Goal: Information Seeking & Learning: Learn about a topic

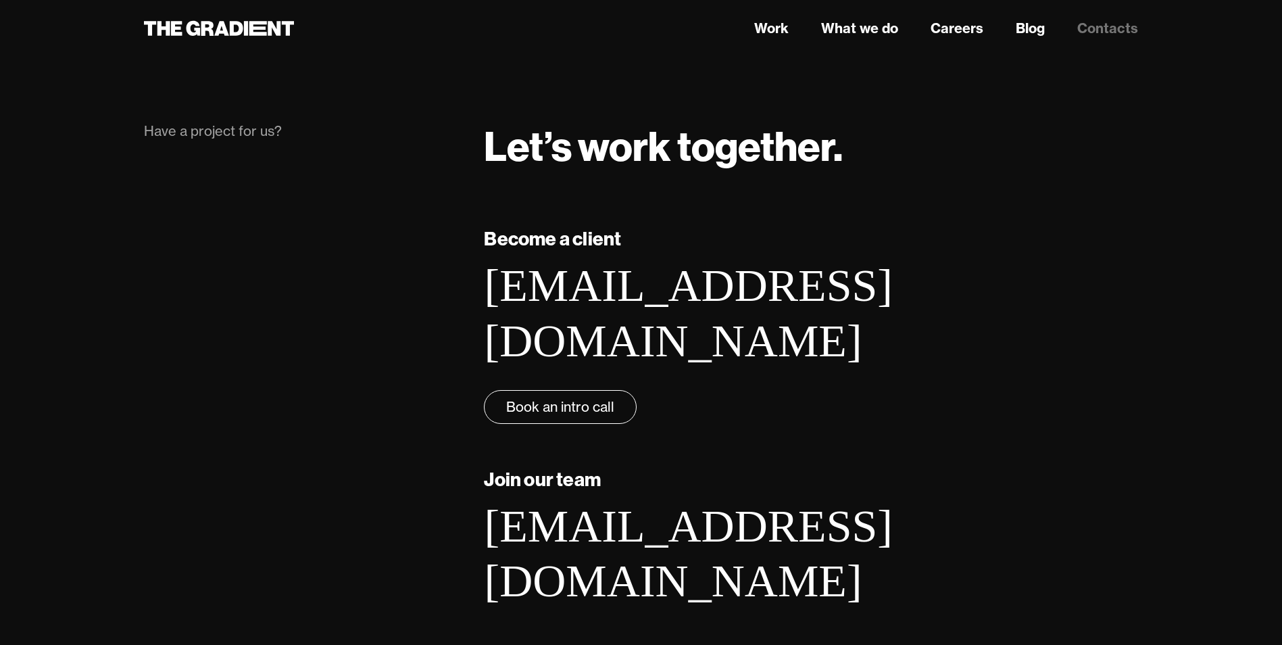
scroll to position [217, 0]
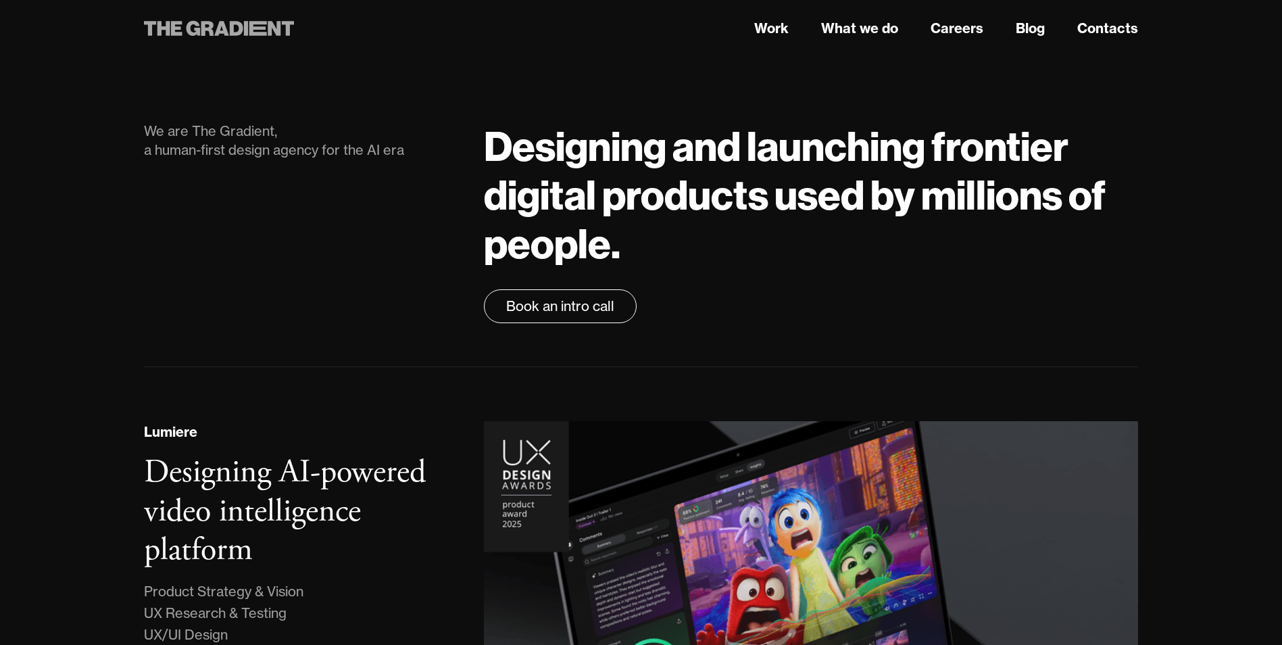
click at [247, 31] on icon at bounding box center [246, 28] width 4 height 15
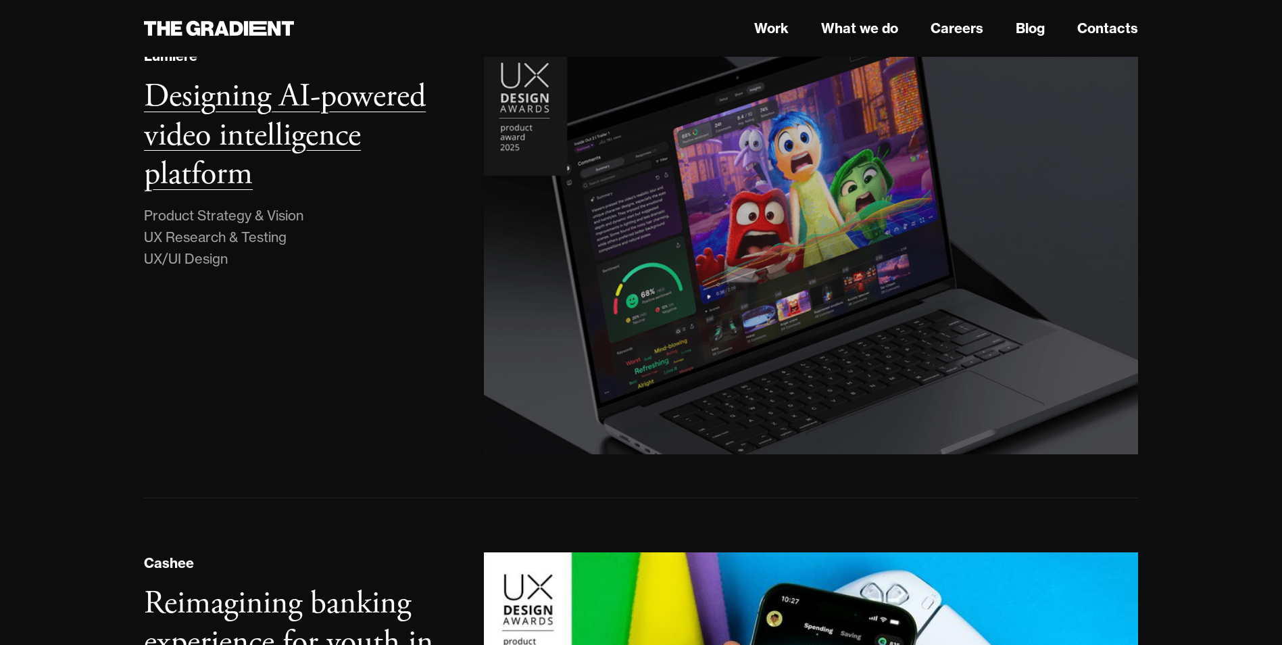
scroll to position [1945, 0]
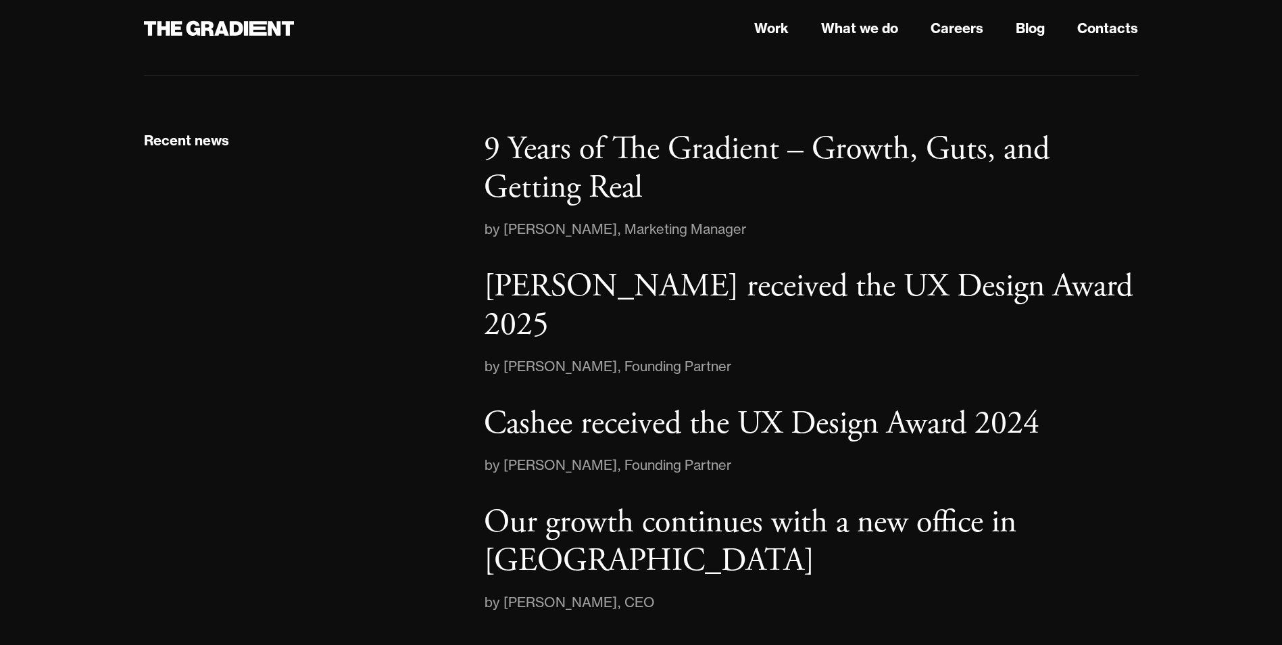
drag, startPoint x: 284, startPoint y: 205, endPoint x: 207, endPoint y: 442, distance: 249.3
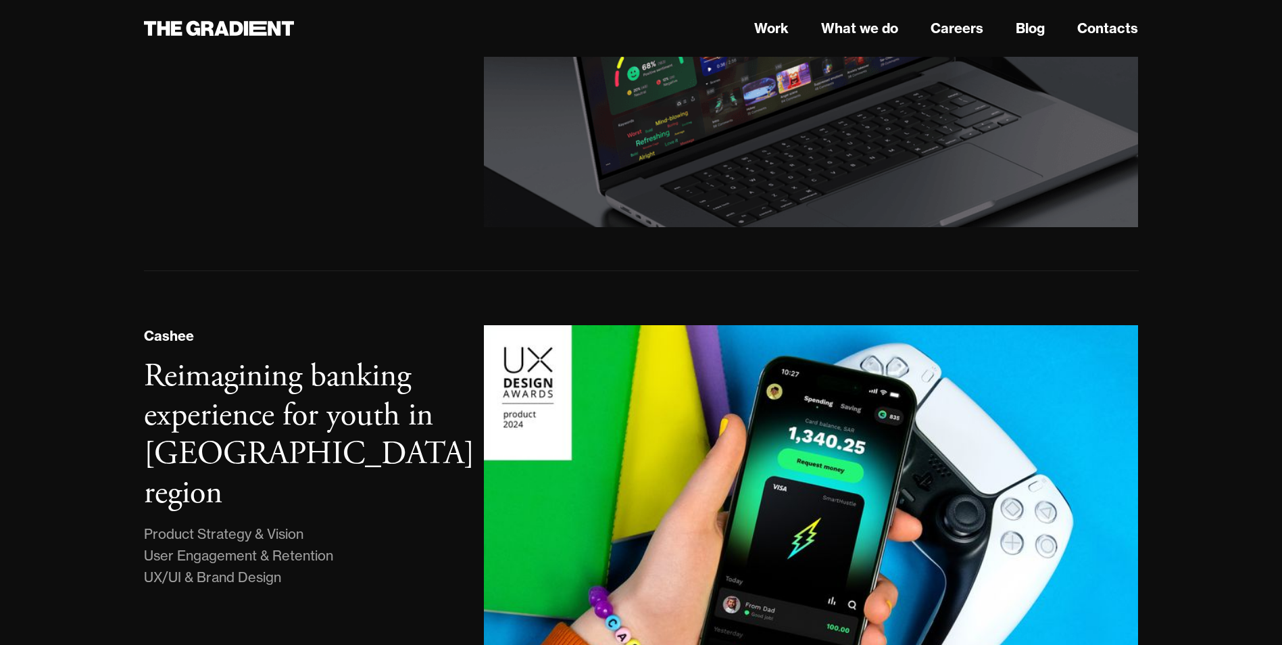
scroll to position [0, 0]
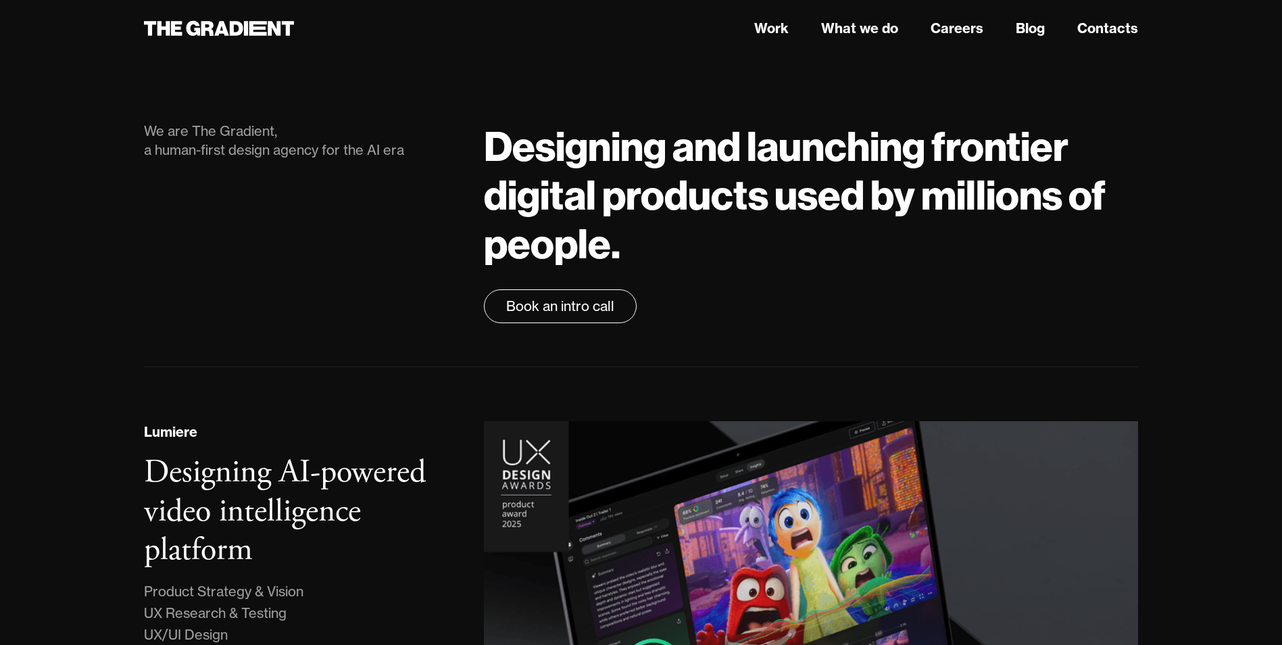
drag, startPoint x: 245, startPoint y: 292, endPoint x: 226, endPoint y: 206, distance: 87.9
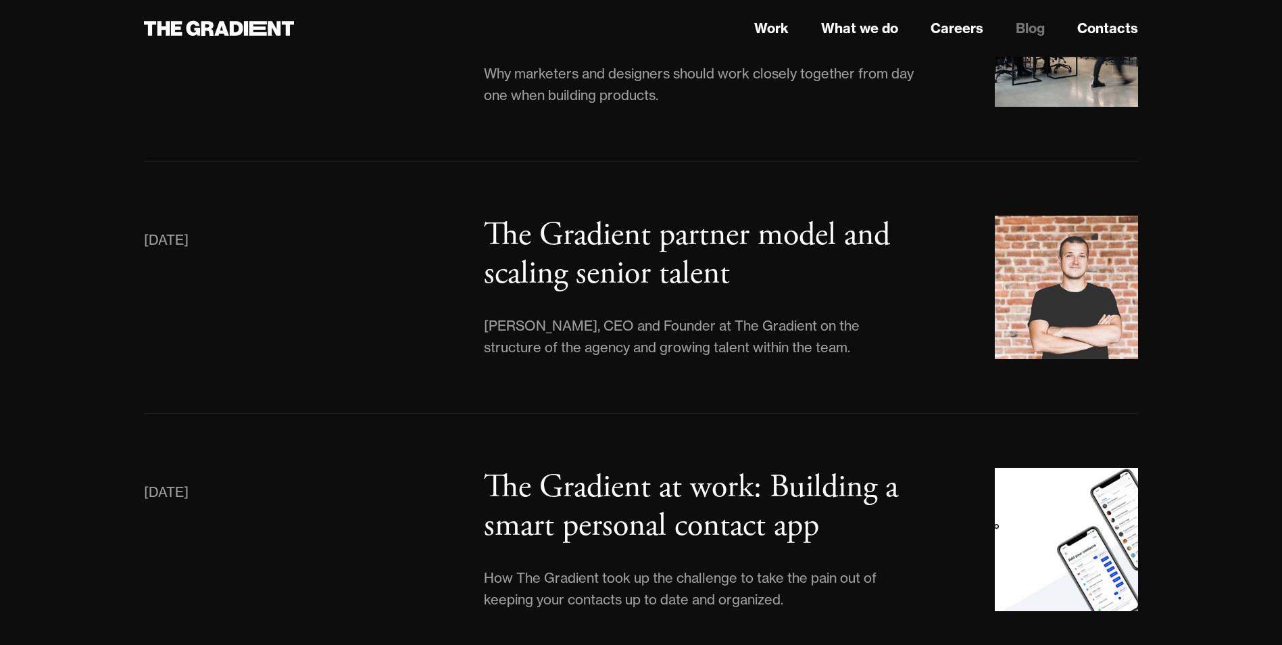
scroll to position [6735, 0]
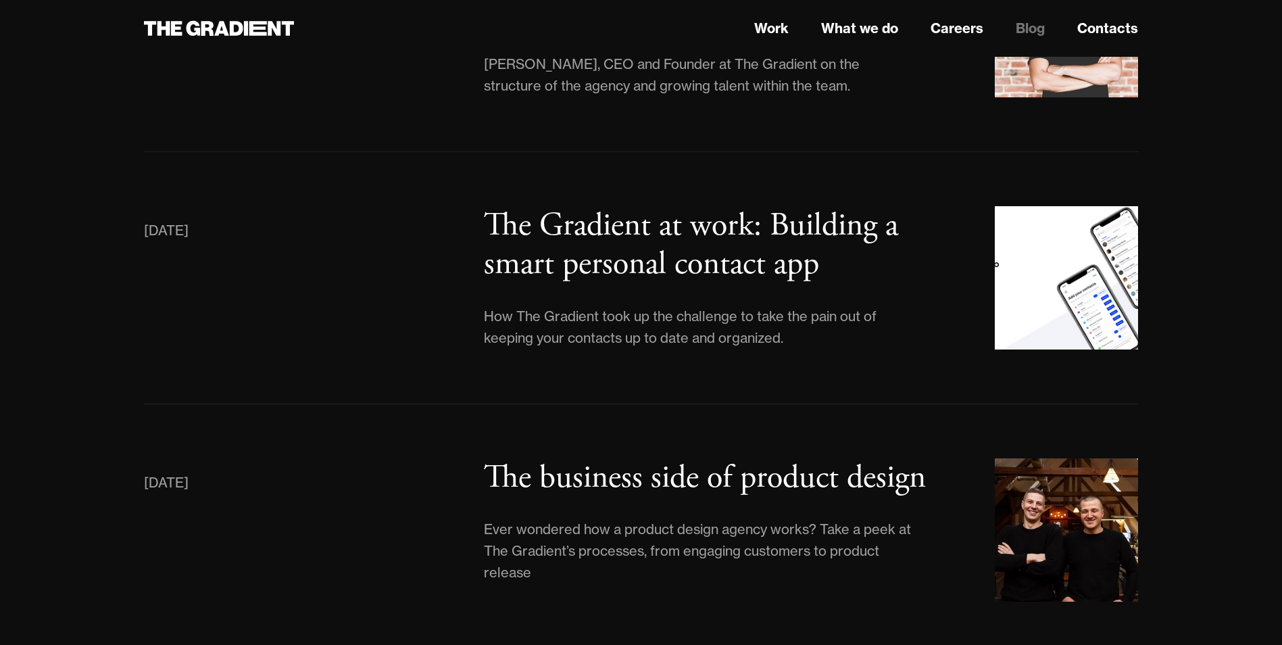
drag, startPoint x: 7, startPoint y: 185, endPoint x: 66, endPoint y: 507, distance: 327.7
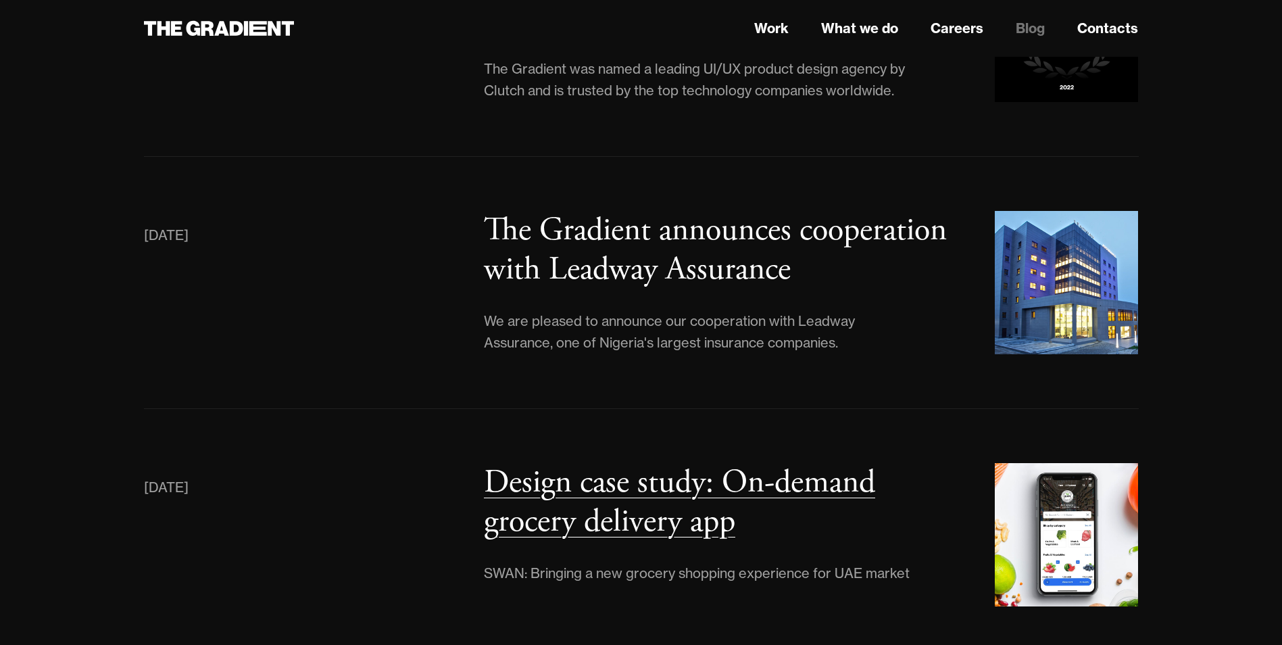
scroll to position [4911, 0]
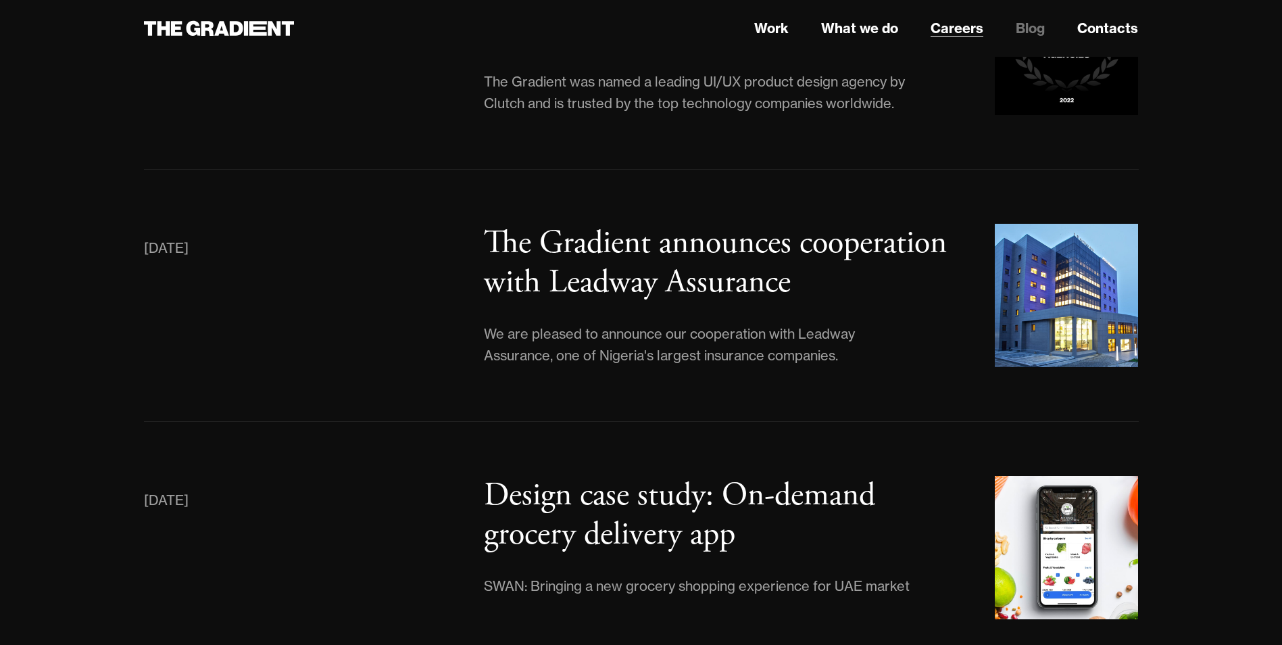
click at [963, 25] on link "Careers" at bounding box center [956, 28] width 53 height 20
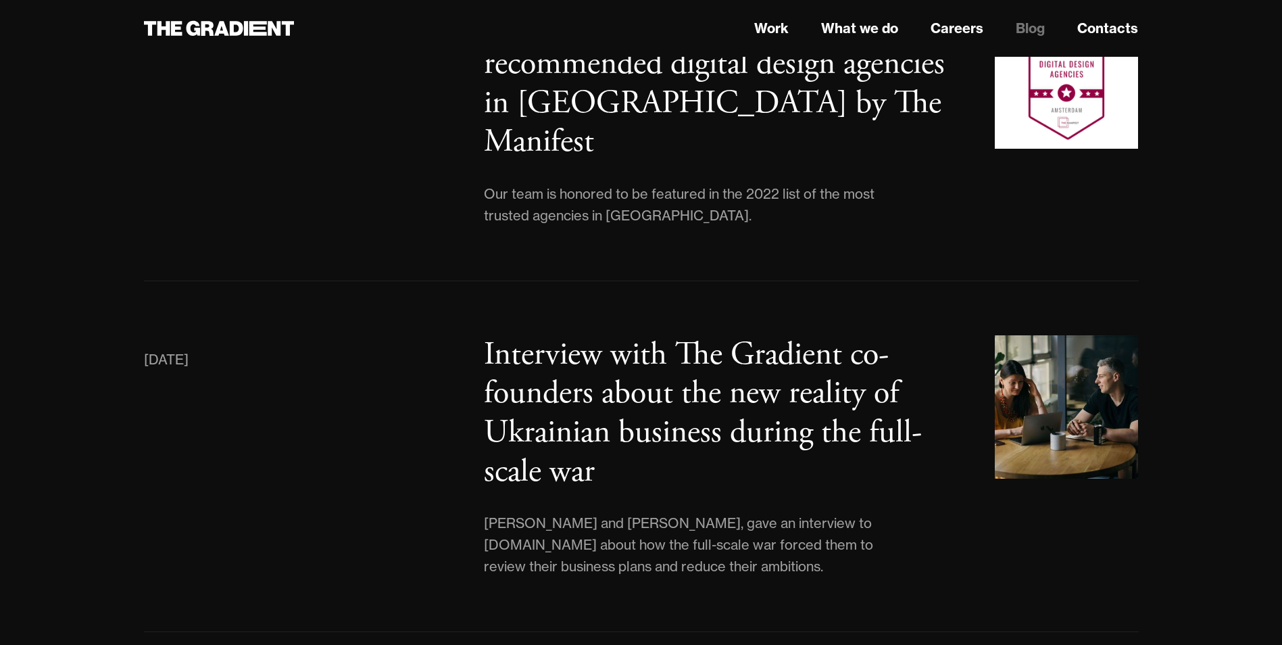
scroll to position [4167, 0]
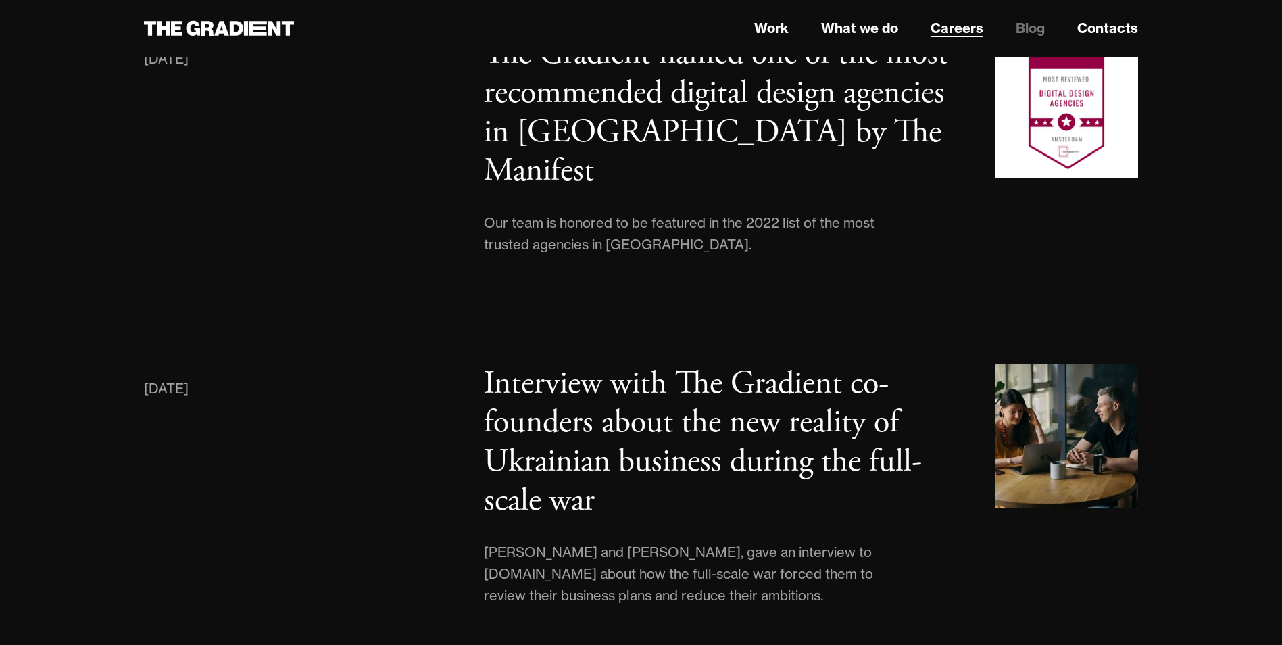
click at [953, 30] on link "Careers" at bounding box center [956, 28] width 53 height 20
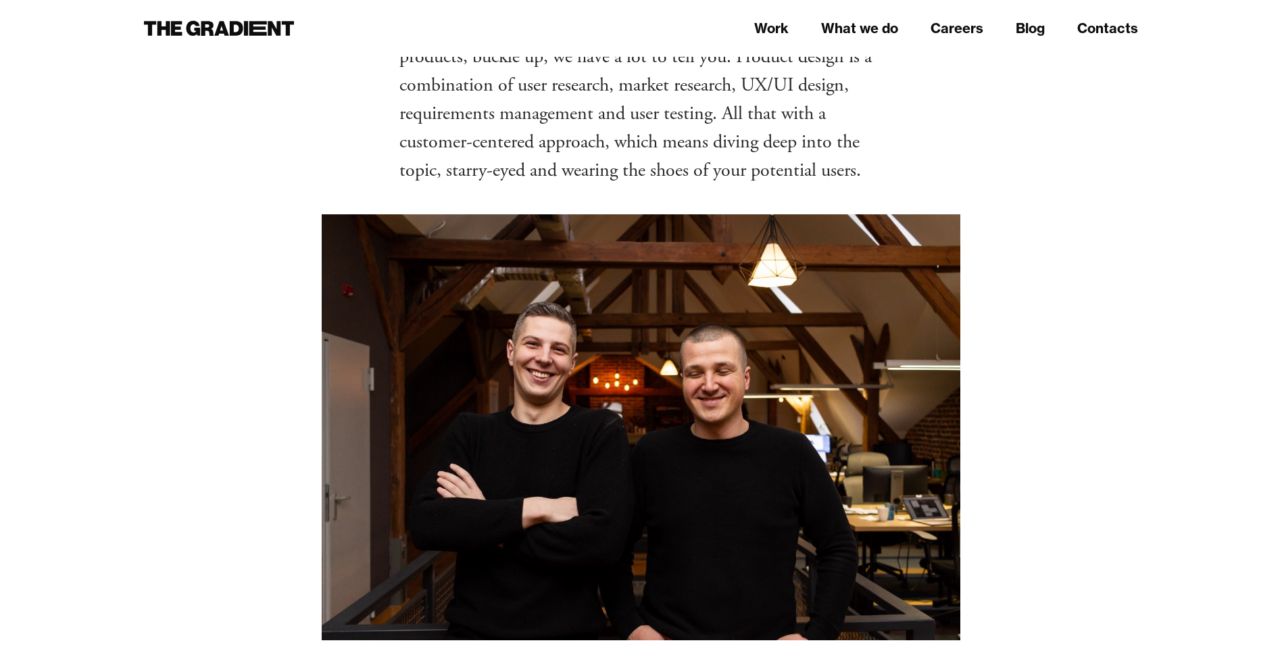
scroll to position [405, 0]
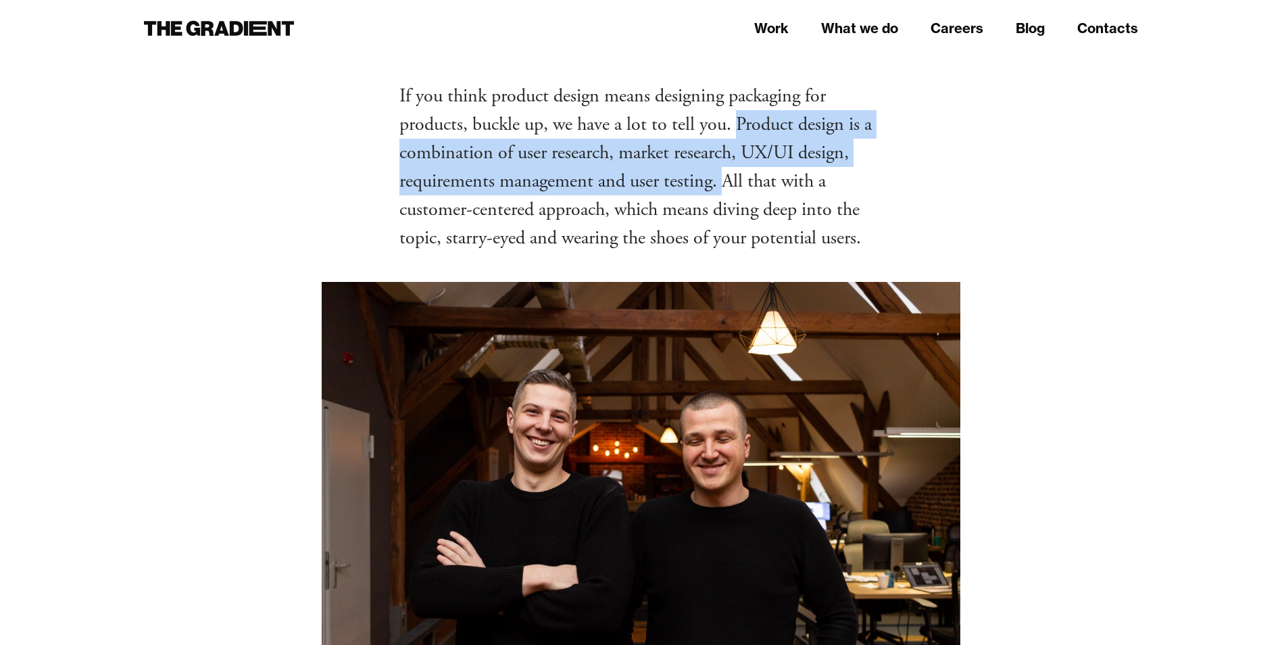
drag, startPoint x: 740, startPoint y: 120, endPoint x: 720, endPoint y: 173, distance: 56.9
click at [720, 173] on p "If you think product design means designing packaging for products, buckle up, …" at bounding box center [641, 167] width 484 height 170
copy p "Product design is a combination of user research, market research, UX/UI design…"
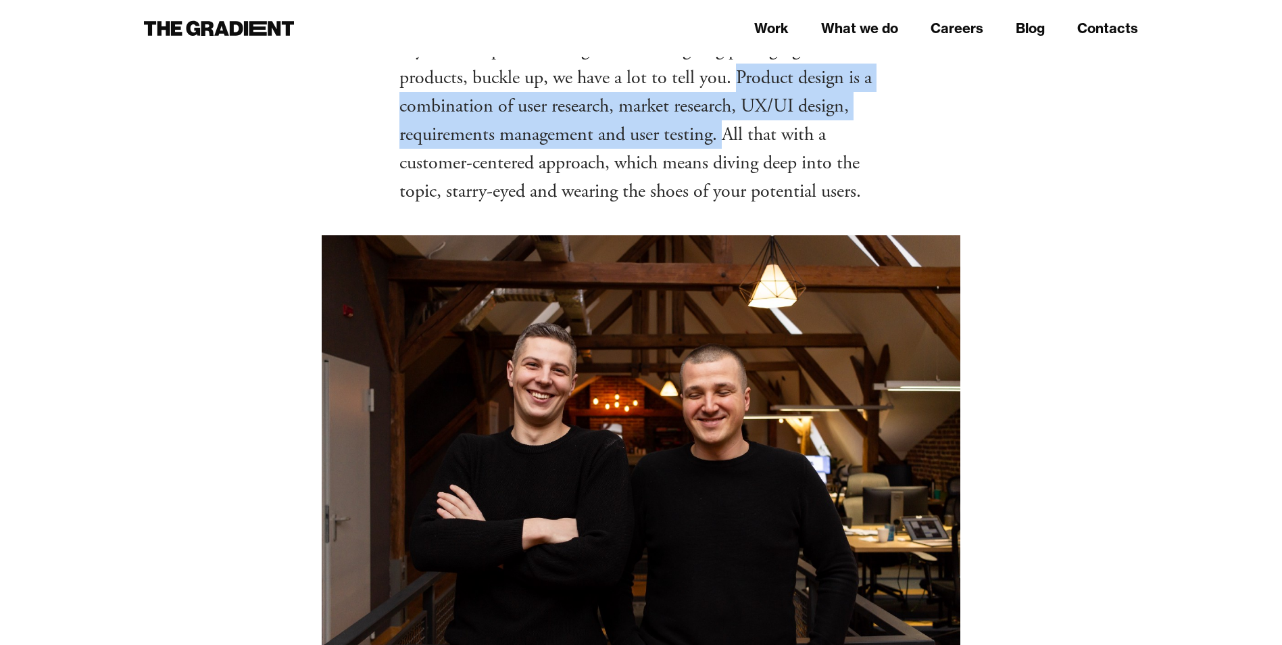
scroll to position [473, 0]
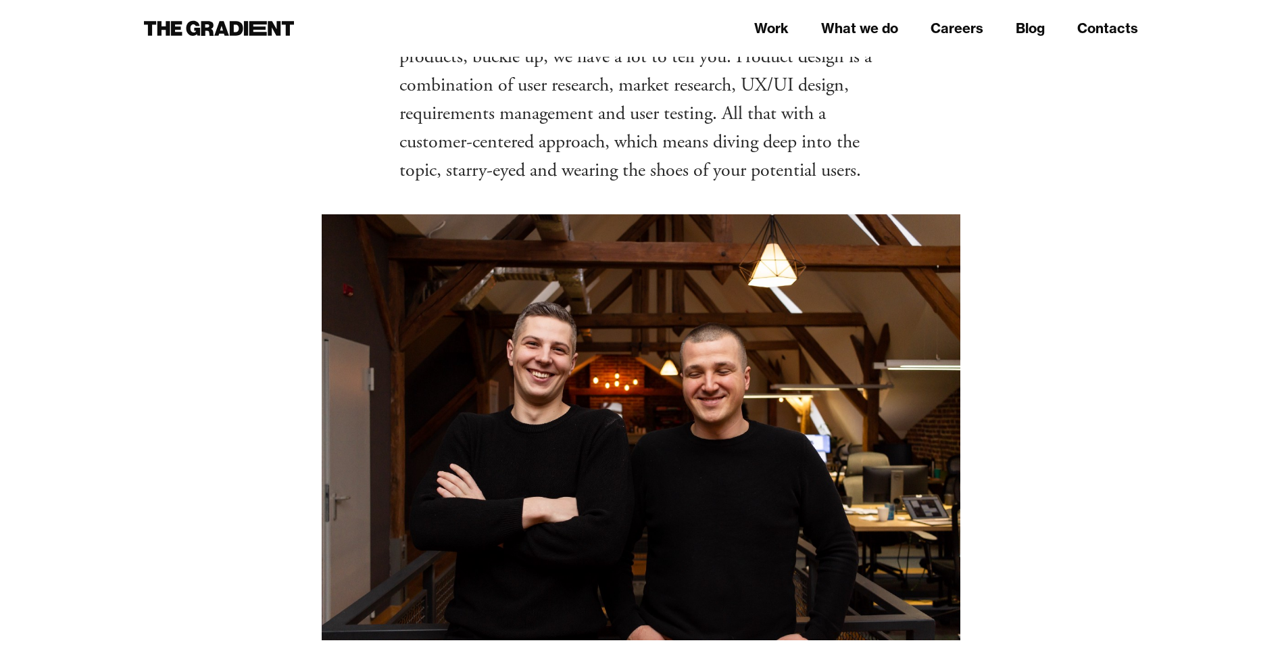
click at [410, 179] on p "If you think product design means designing packaging for products, buckle up, …" at bounding box center [641, 99] width 484 height 170
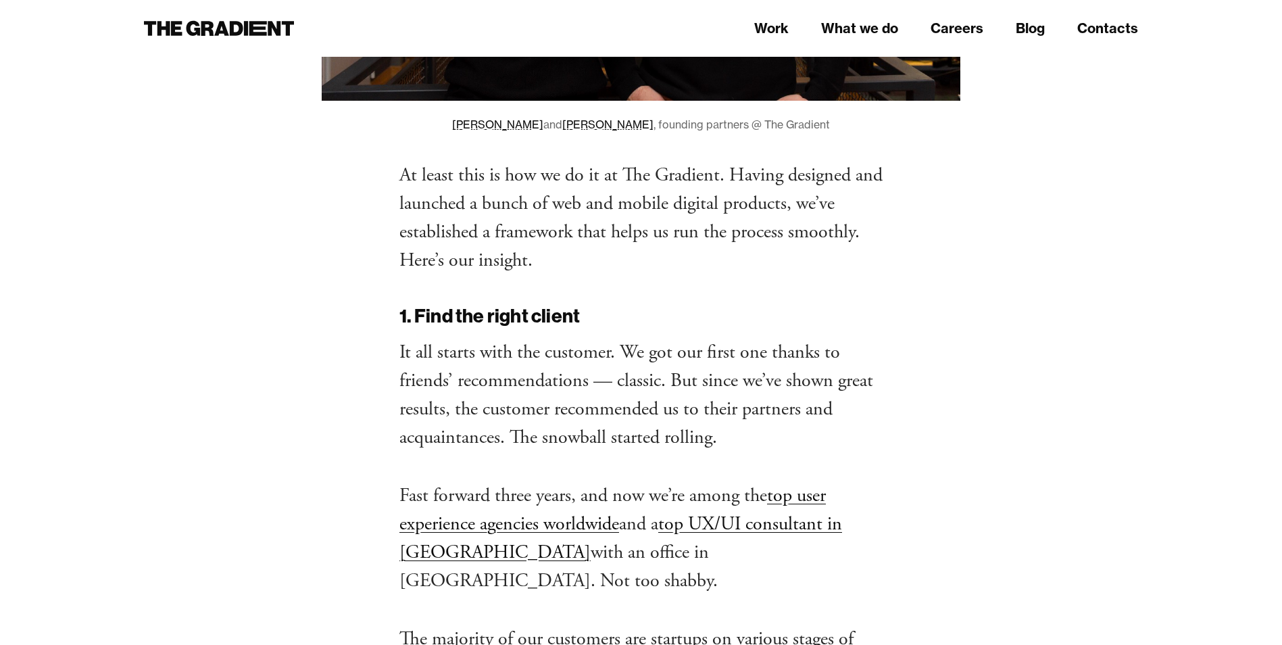
scroll to position [1013, 0]
click at [405, 176] on p "At least this is how we do it at The Gradient. Having designed and launched a b…" at bounding box center [641, 216] width 484 height 114
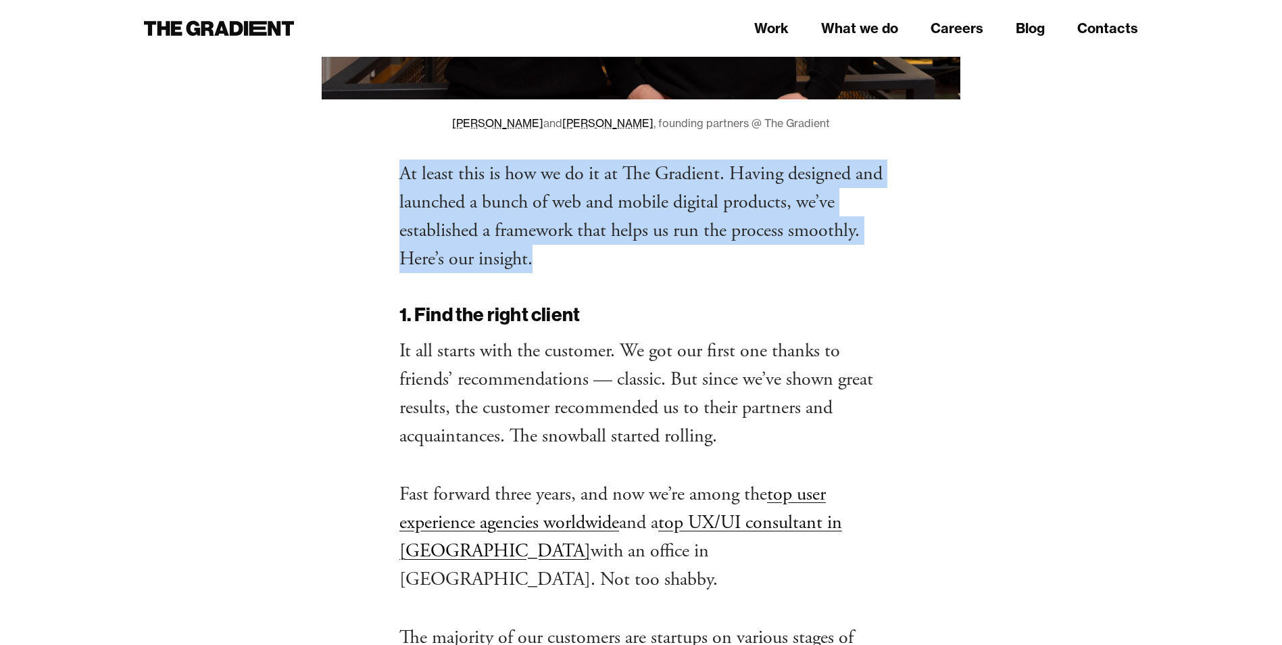
drag, startPoint x: 404, startPoint y: 170, endPoint x: 536, endPoint y: 251, distance: 154.3
click at [536, 251] on p "At least this is how we do it at The Gradient. Having designed and launched a b…" at bounding box center [641, 216] width 484 height 114
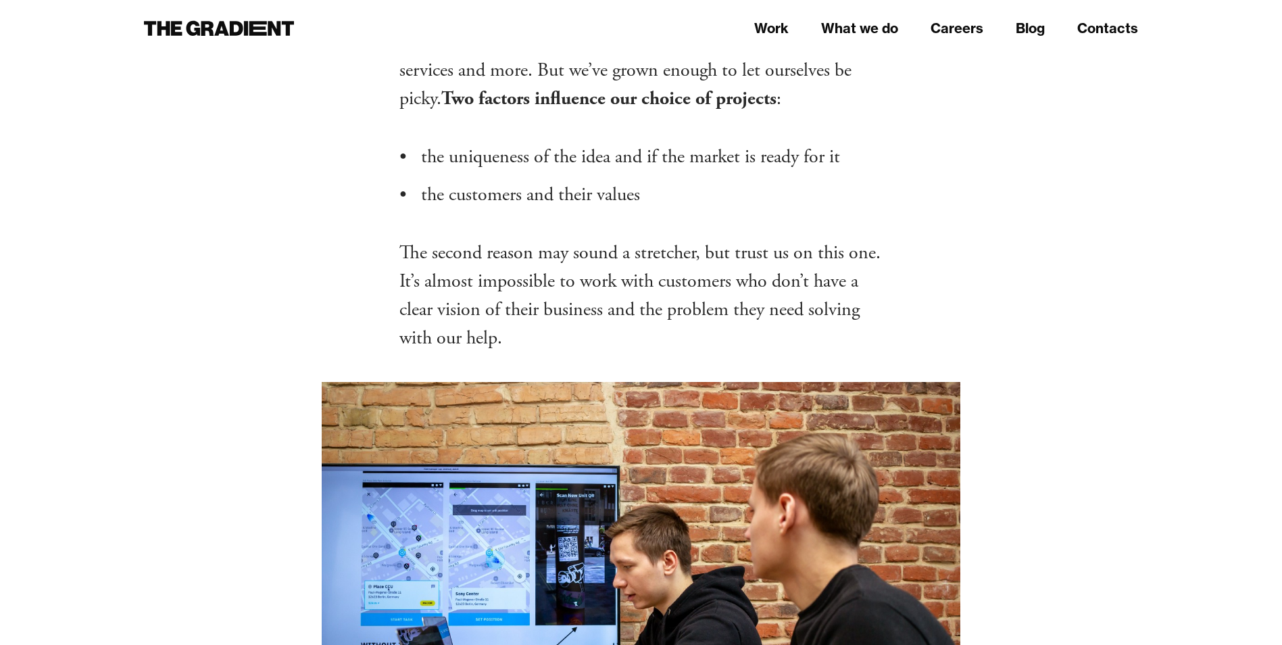
scroll to position [1689, 0]
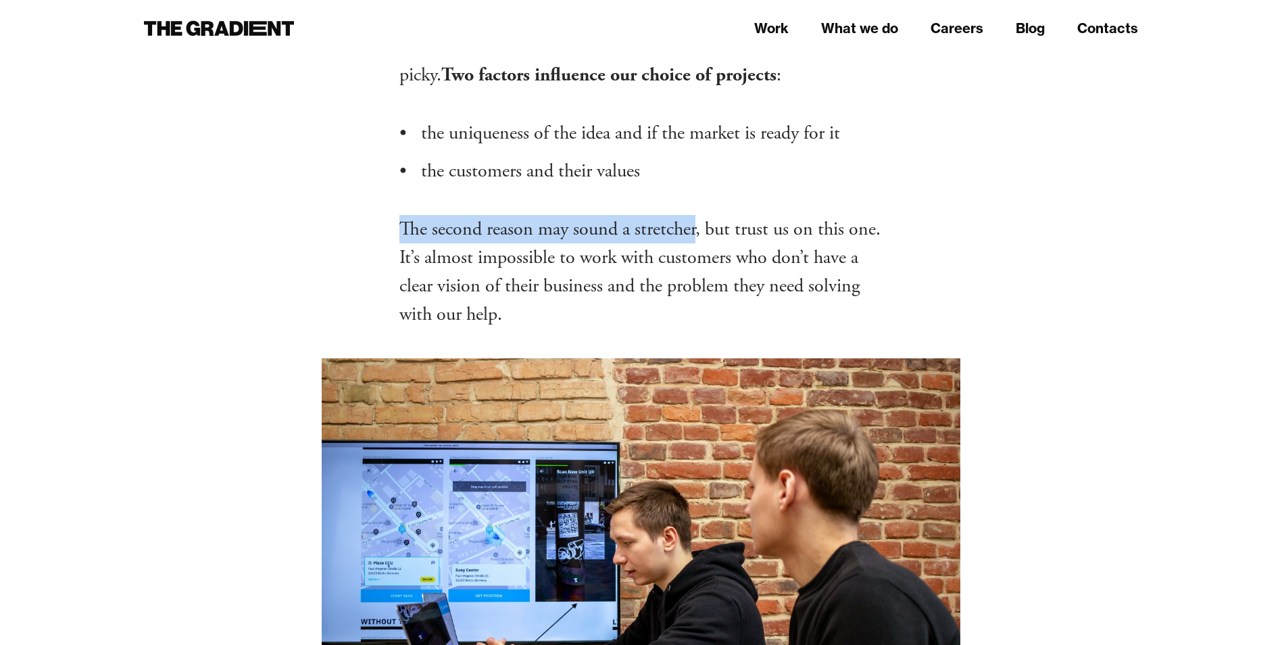
drag, startPoint x: 399, startPoint y: 197, endPoint x: 698, endPoint y: 201, distance: 298.7
click at [698, 215] on p "The second reason may sound a stretcher, but trust us on this one. It’s almost …" at bounding box center [641, 272] width 484 height 114
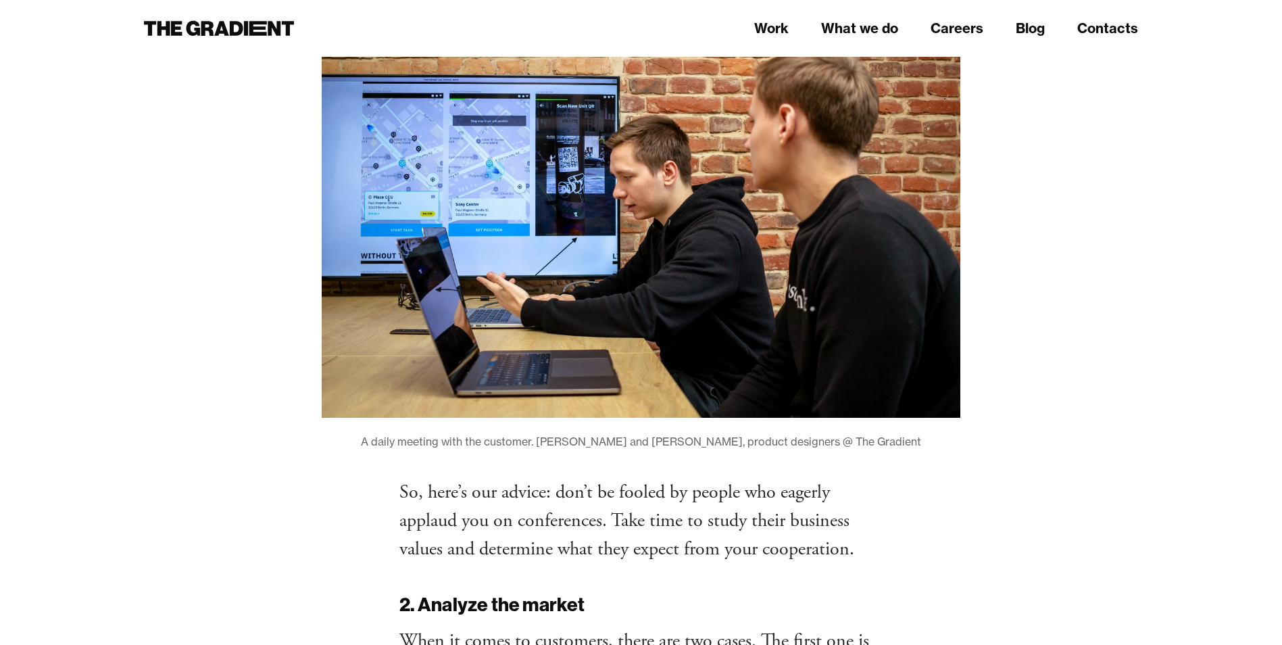
scroll to position [2095, 0]
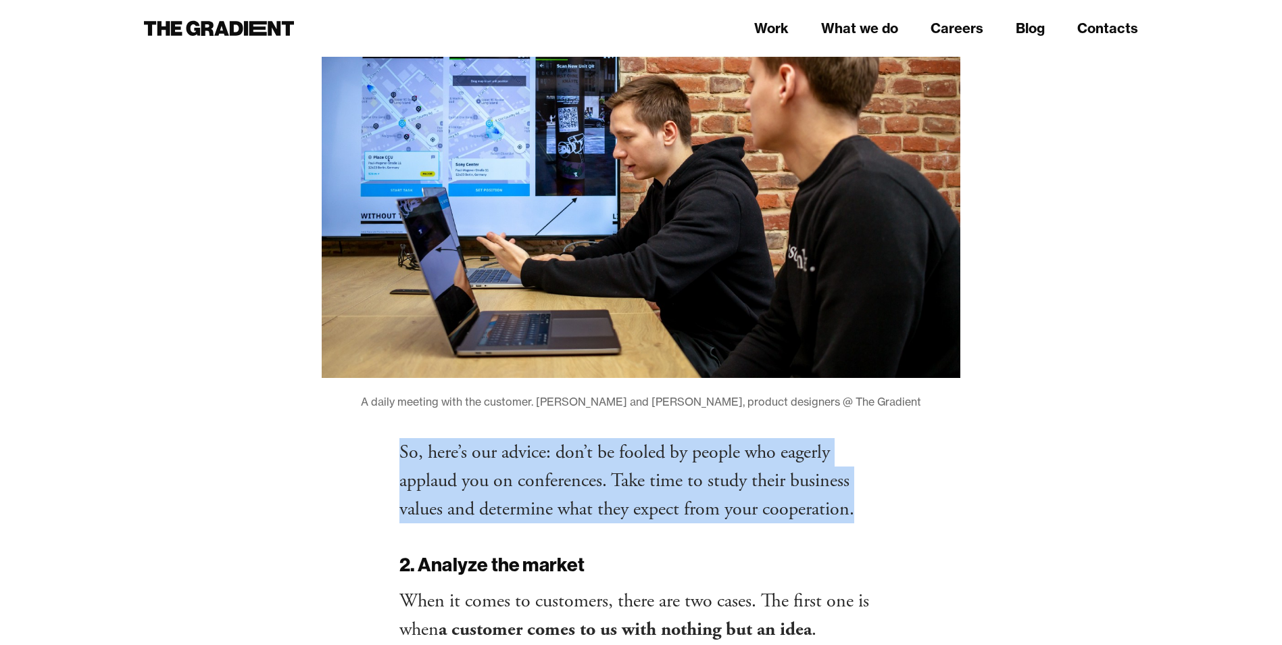
drag, startPoint x: 401, startPoint y: 419, endPoint x: 870, endPoint y: 479, distance: 473.4
click at [870, 479] on p "So, here’s our advice: don’t be fooled by people who eagerly applaud you on con…" at bounding box center [641, 480] width 484 height 85
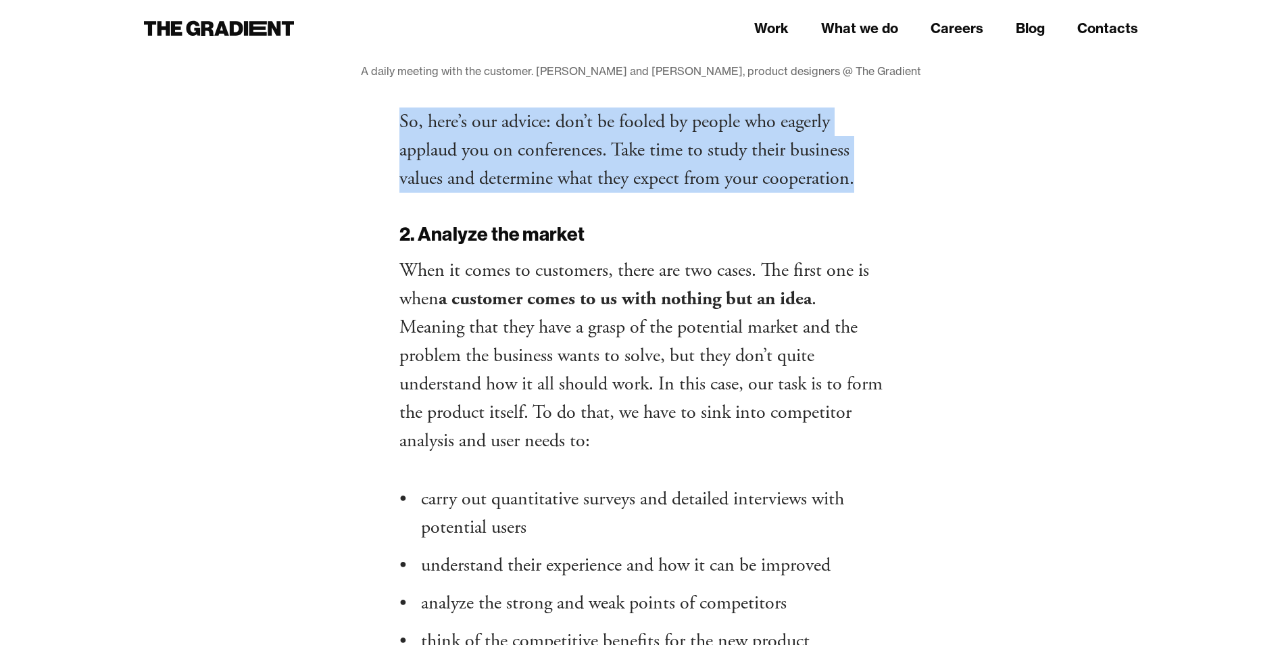
scroll to position [2432, 0]
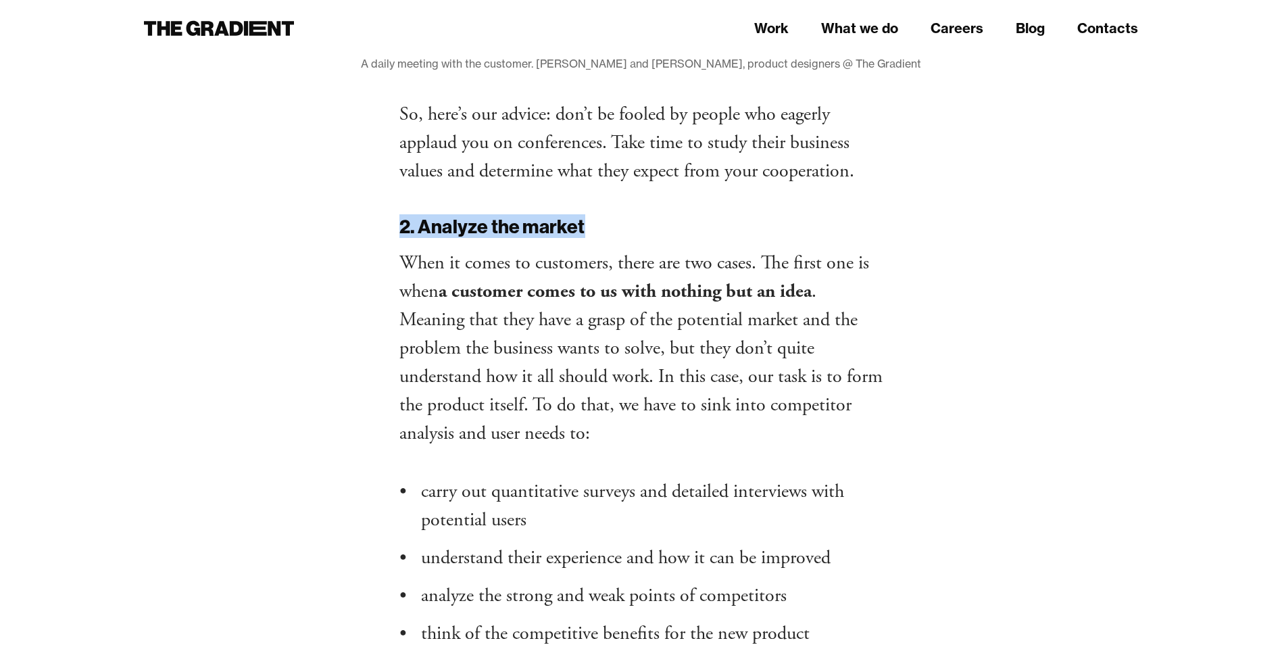
drag, startPoint x: 399, startPoint y: 193, endPoint x: 587, endPoint y: 189, distance: 188.6
click at [587, 215] on h2 "2. Analyze the market" at bounding box center [641, 226] width 484 height 23
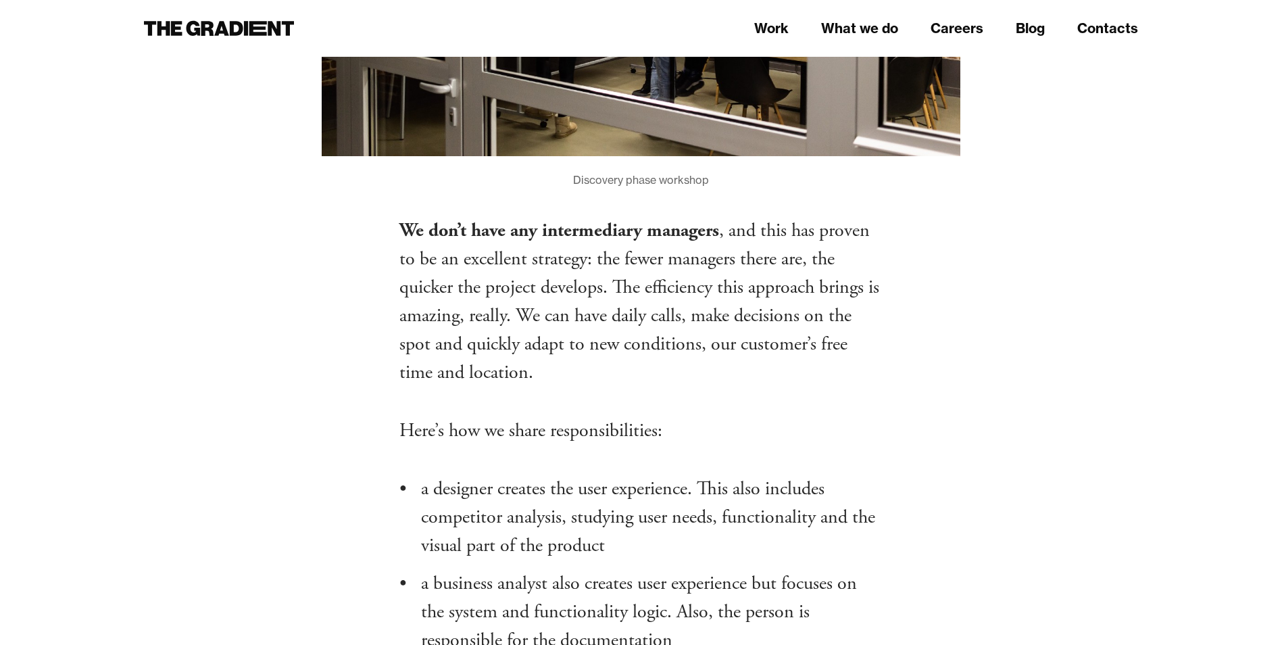
scroll to position [4189, 0]
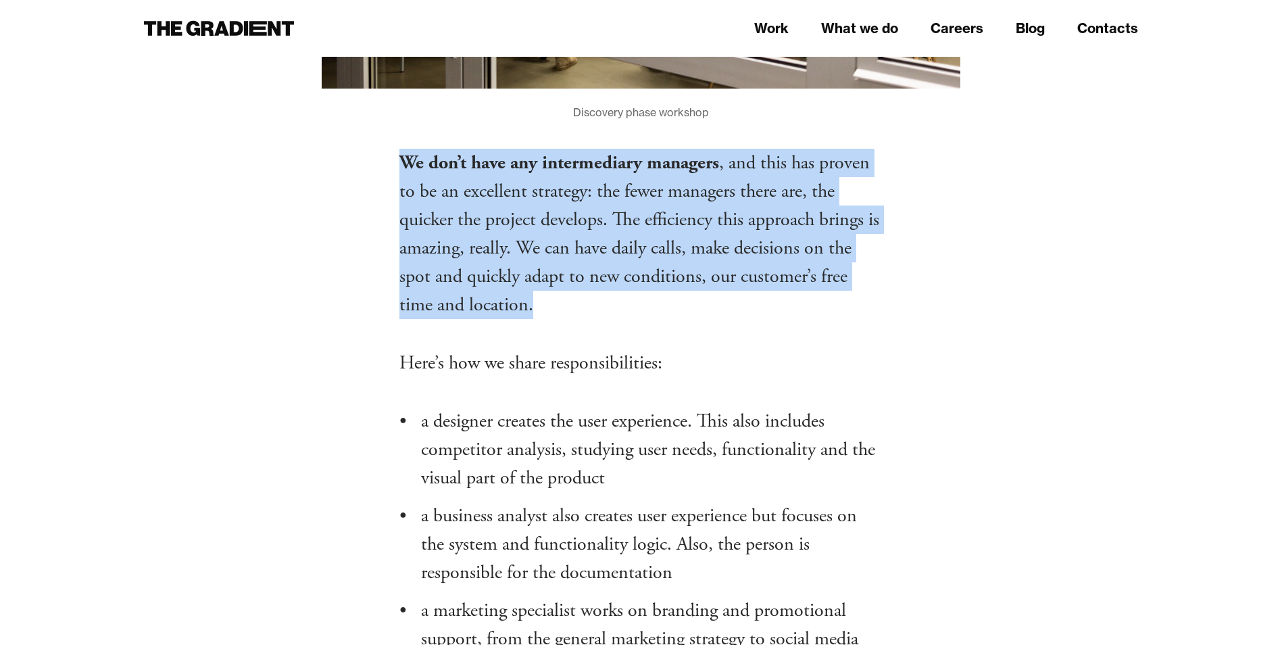
drag, startPoint x: 401, startPoint y: 124, endPoint x: 547, endPoint y: 276, distance: 210.7
click at [547, 276] on p "We don’t have any intermediary managers , and this has proven to be an excellen…" at bounding box center [641, 234] width 484 height 170
click at [401, 151] on strong "We don’t have any intermediary managers" at bounding box center [559, 163] width 320 height 24
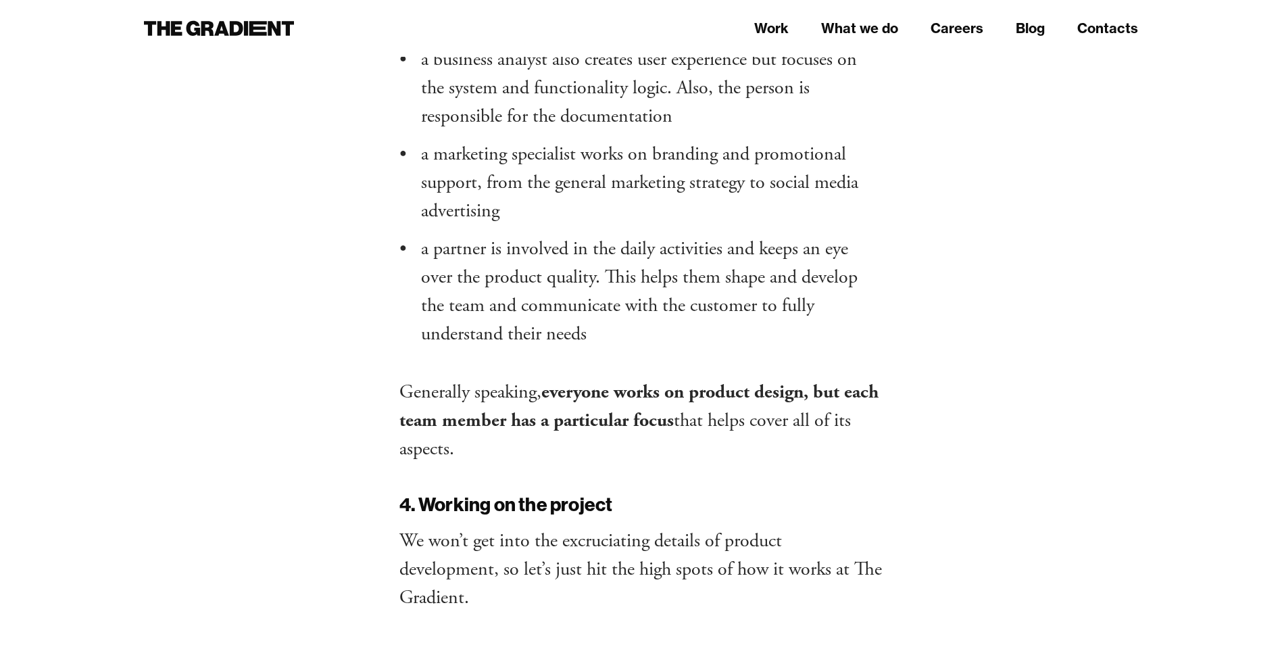
scroll to position [4730, 0]
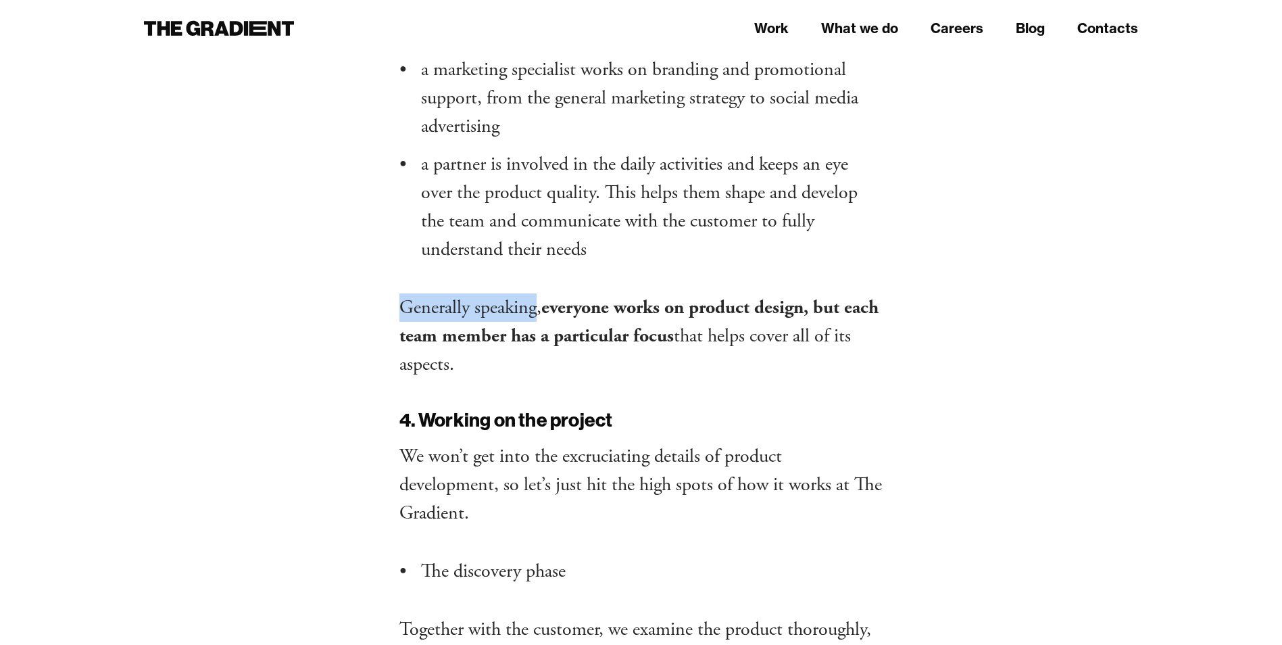
drag, startPoint x: 413, startPoint y: 276, endPoint x: 534, endPoint y: 280, distance: 121.0
click at [534, 293] on p "Generally speaking, everyone works on product design, but each team member has …" at bounding box center [641, 335] width 484 height 85
click at [436, 293] on p "Generally speaking, everyone works on product design, but each team member has …" at bounding box center [641, 335] width 484 height 85
drag, startPoint x: 402, startPoint y: 280, endPoint x: 534, endPoint y: 279, distance: 131.8
click at [535, 293] on p "Generally speaking, everyone works on product design, but each team member has …" at bounding box center [641, 335] width 484 height 85
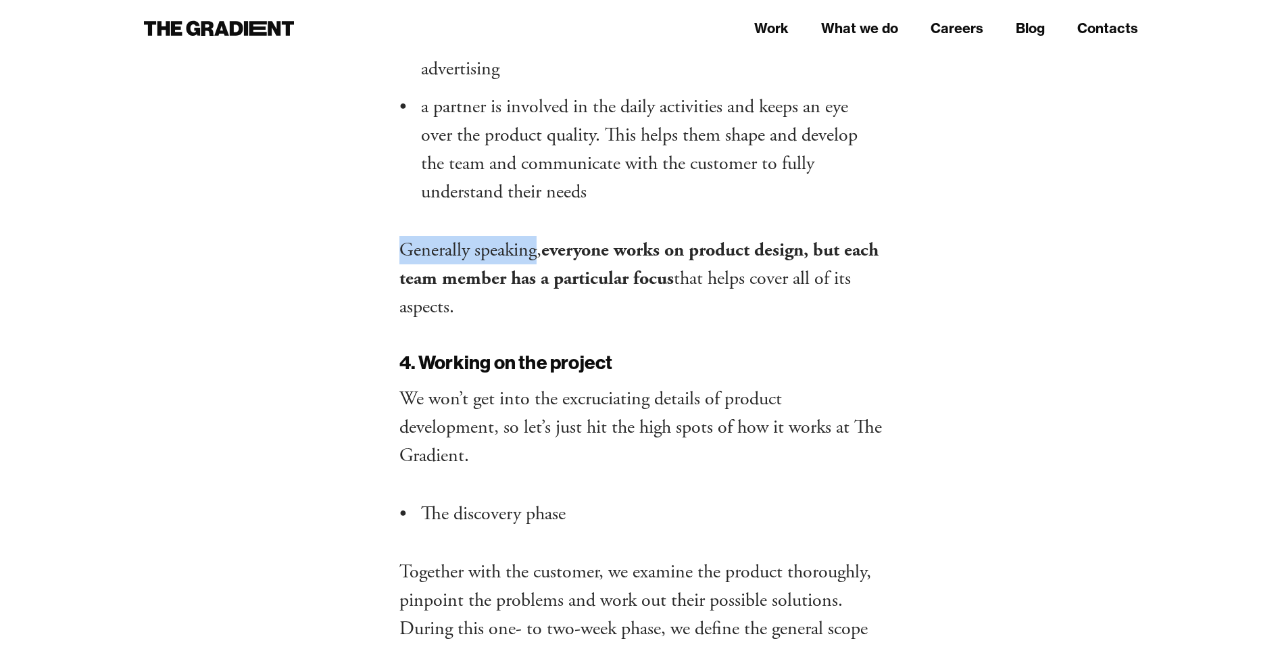
scroll to position [4865, 0]
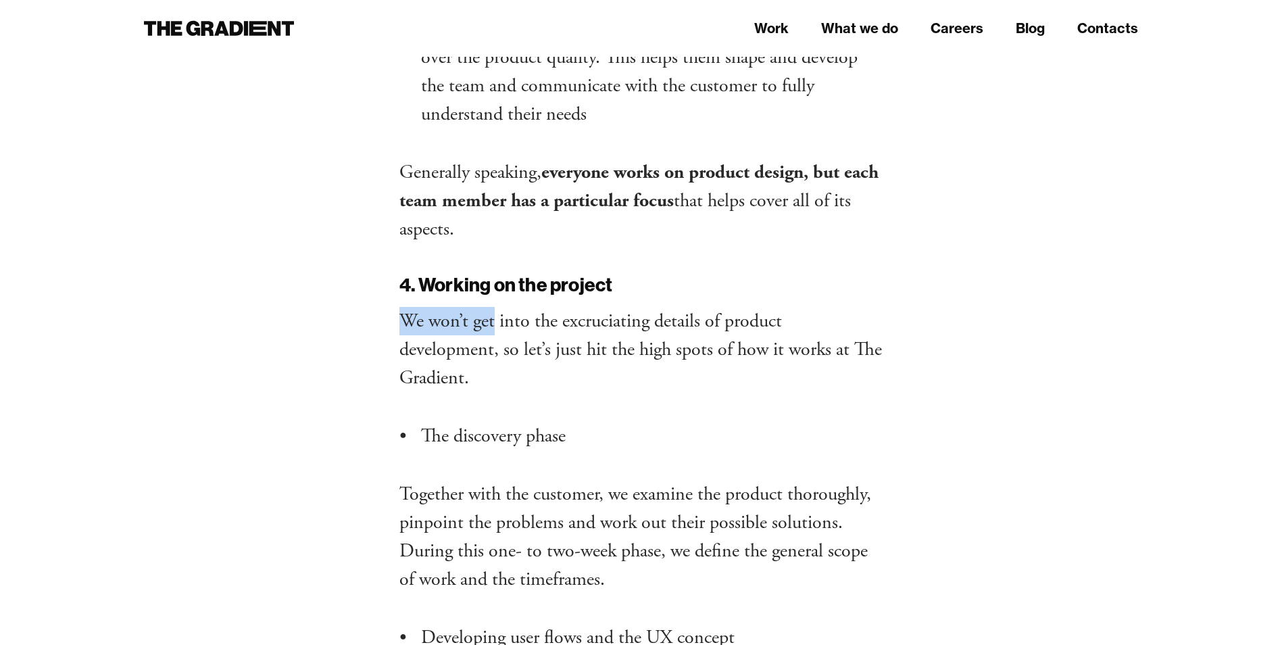
drag, startPoint x: 400, startPoint y: 286, endPoint x: 492, endPoint y: 289, distance: 91.9
click at [492, 307] on p "We won’t get into the excruciating details of product development, so let’s jus…" at bounding box center [641, 349] width 484 height 85
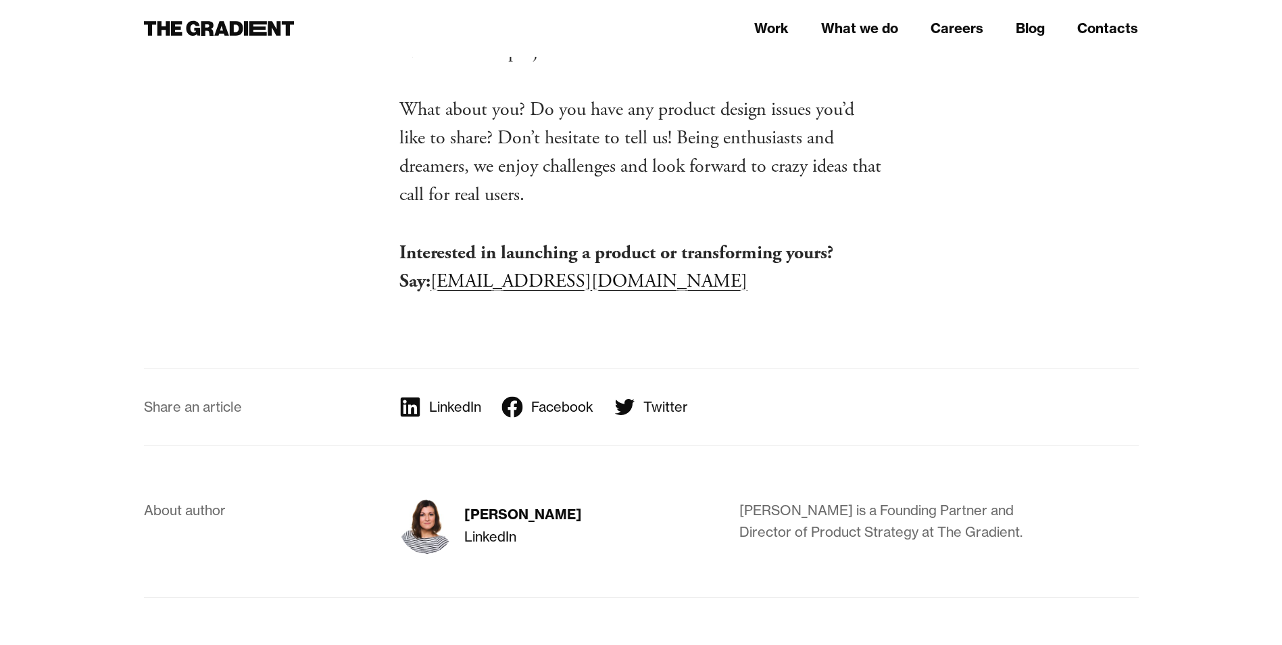
scroll to position [7113, 0]
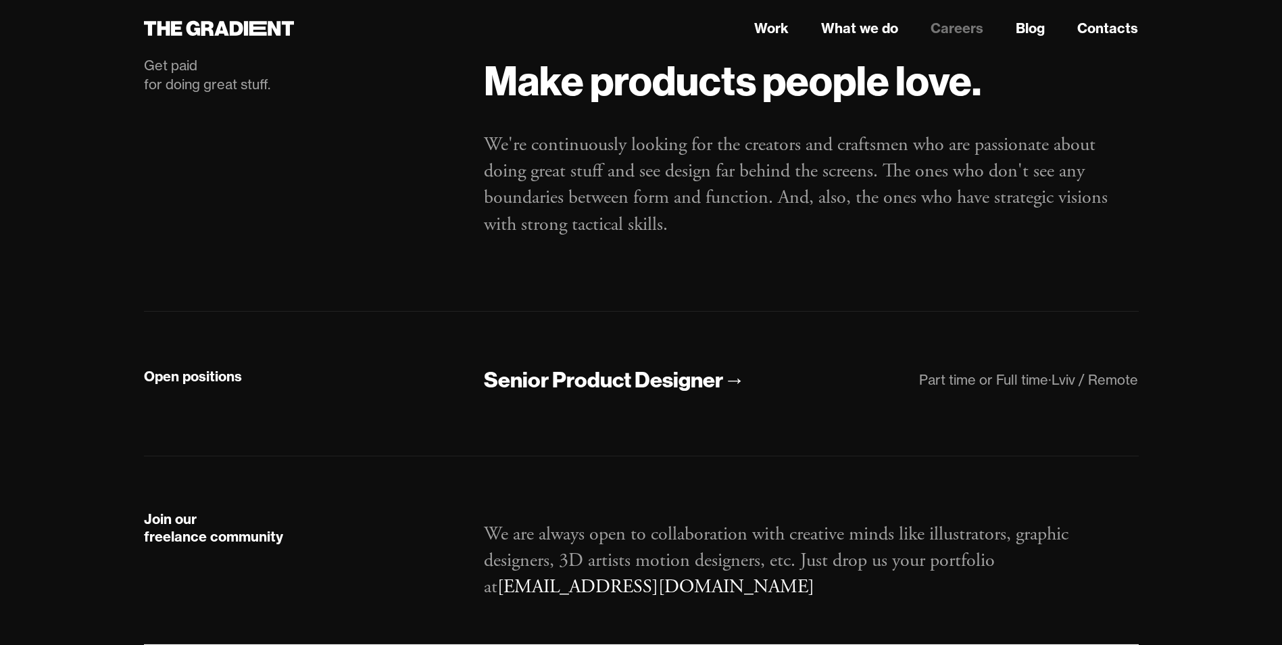
scroll to position [130, 0]
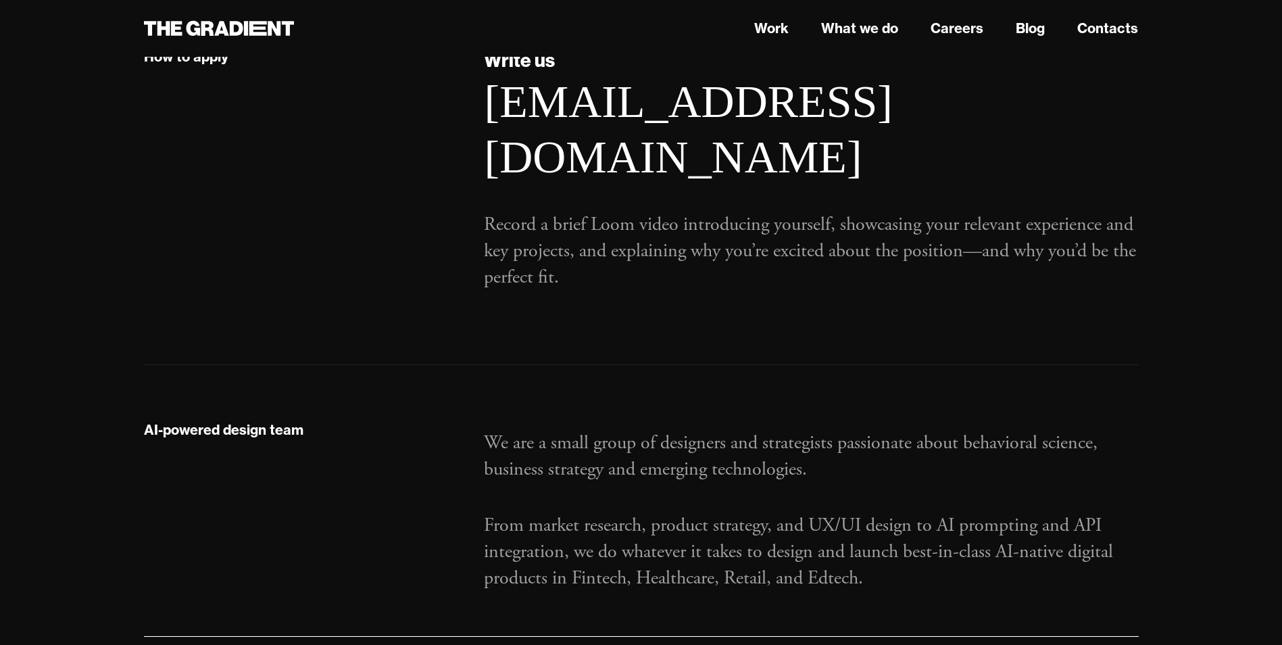
scroll to position [1278, 0]
